Goal: Use online tool/utility: Utilize a website feature to perform a specific function

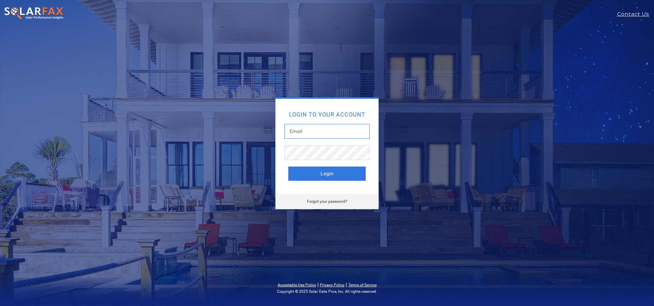
click at [342, 131] on input "text" at bounding box center [326, 131] width 85 height 15
type input "[PERSON_NAME][EMAIL_ADDRESS][DOMAIN_NAME]"
click at [327, 174] on button "Login" at bounding box center [326, 173] width 77 height 14
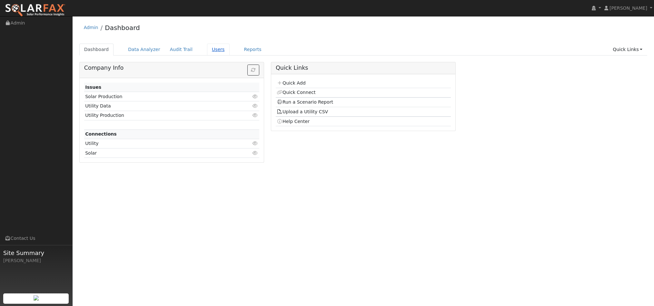
click at [214, 47] on link "Users" at bounding box center [218, 50] width 23 height 12
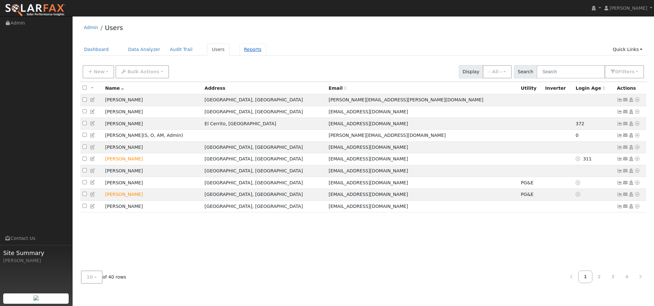
click at [242, 49] on link "Reports" at bounding box center [252, 50] width 27 height 12
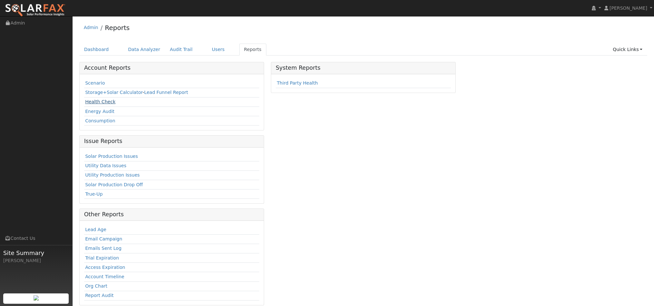
click at [105, 100] on link "Health Check" at bounding box center [100, 101] width 30 height 5
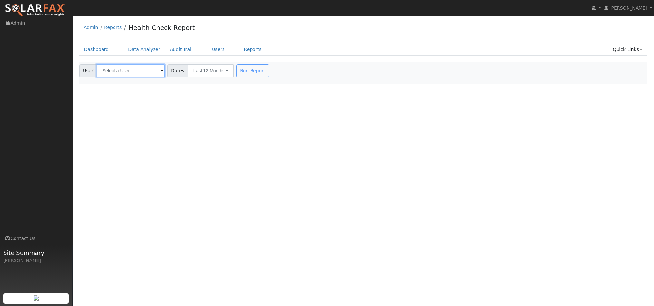
click at [149, 71] on input "text" at bounding box center [131, 70] width 68 height 13
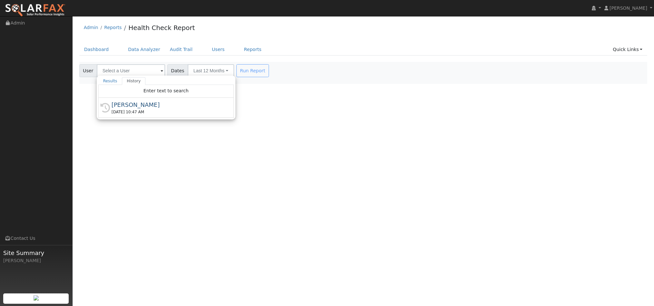
click at [142, 105] on div "[PERSON_NAME]" at bounding box center [169, 104] width 115 height 9
type input "[PERSON_NAME]"
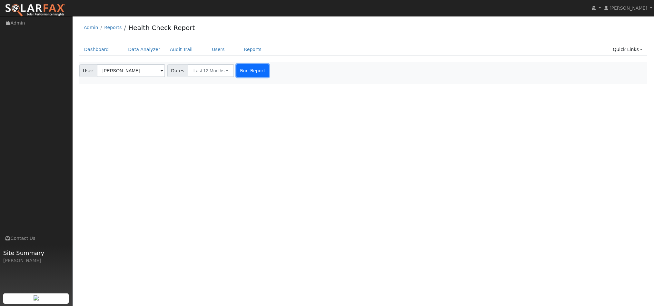
click at [249, 71] on button "Run Report" at bounding box center [252, 70] width 33 height 13
